Goal: Transaction & Acquisition: Purchase product/service

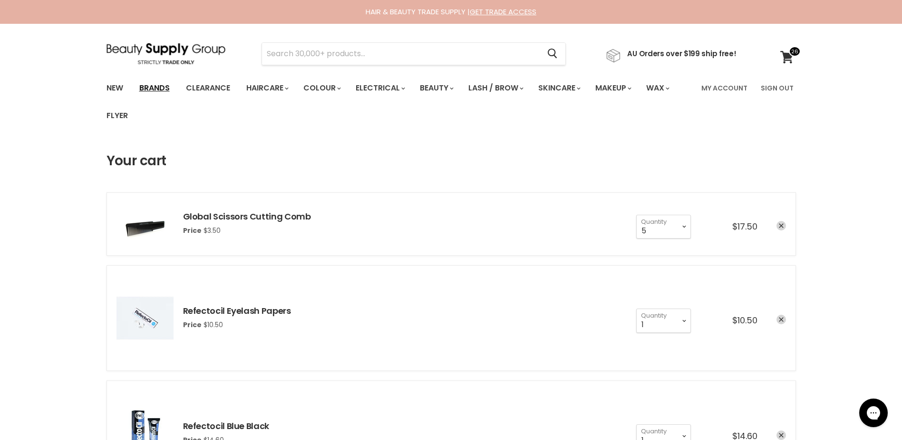
click at [148, 91] on link "Brands" at bounding box center [154, 88] width 45 height 20
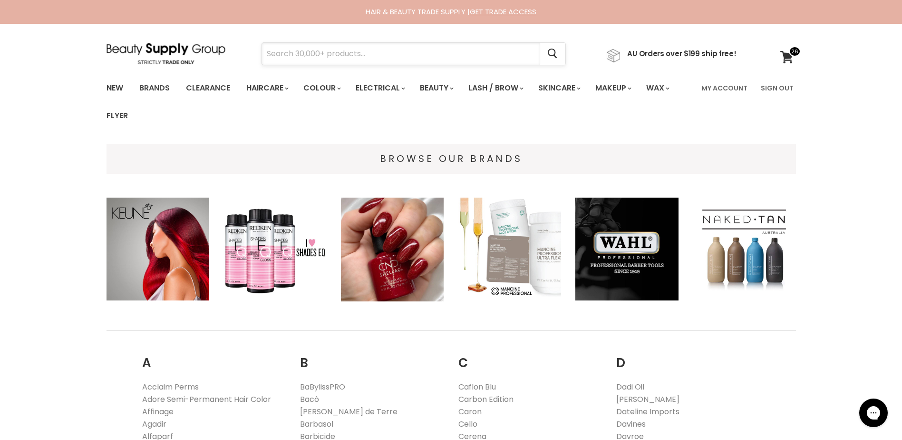
click at [289, 50] on input "Search" at bounding box center [401, 54] width 278 height 22
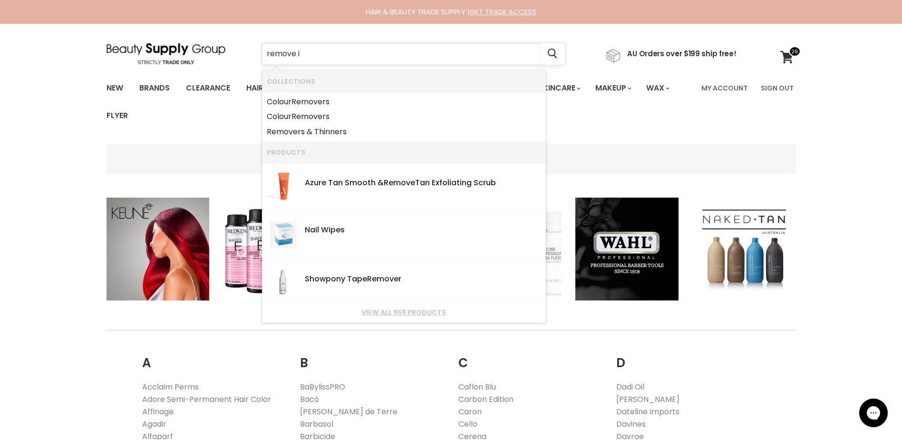
type input "remove it"
